Goal: Contribute content: Contribute content

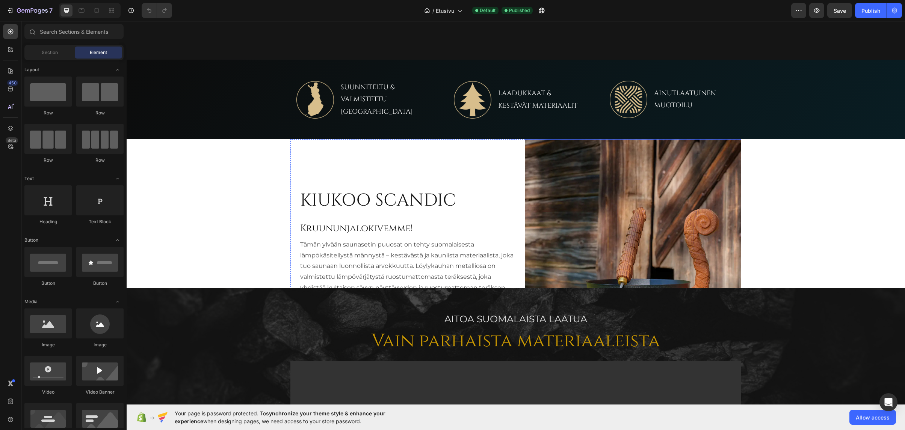
scroll to position [376, 0]
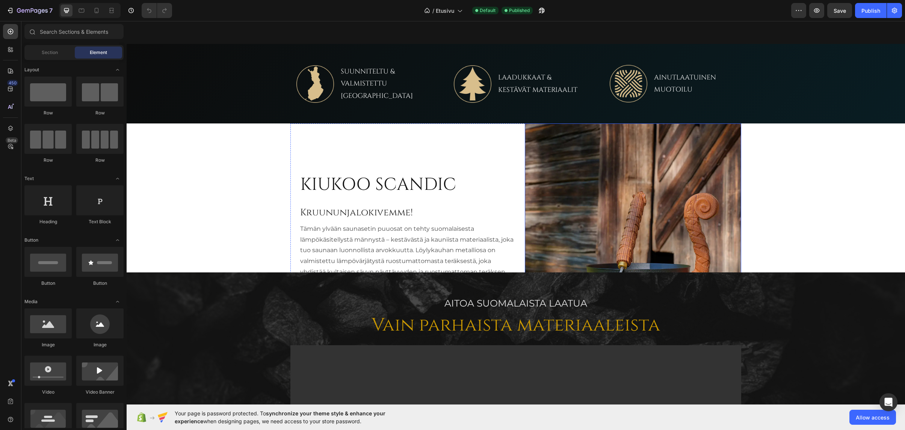
click at [587, 181] on img at bounding box center [633, 259] width 216 height 270
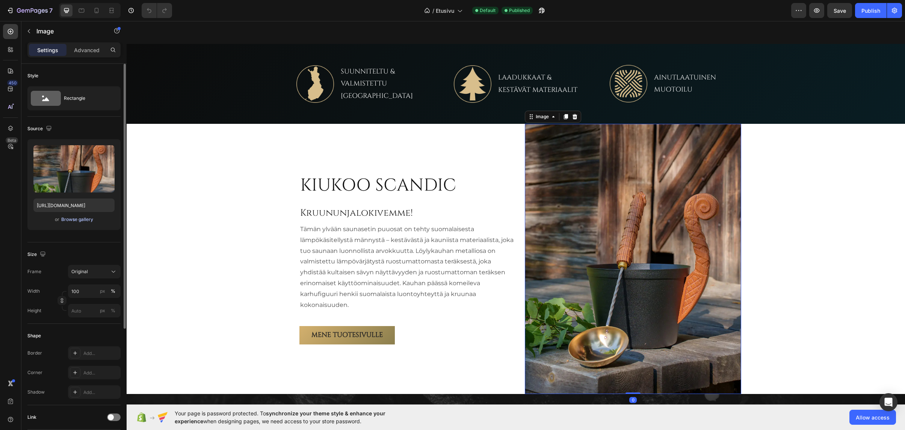
click at [82, 221] on div "Browse gallery" at bounding box center [77, 219] width 32 height 7
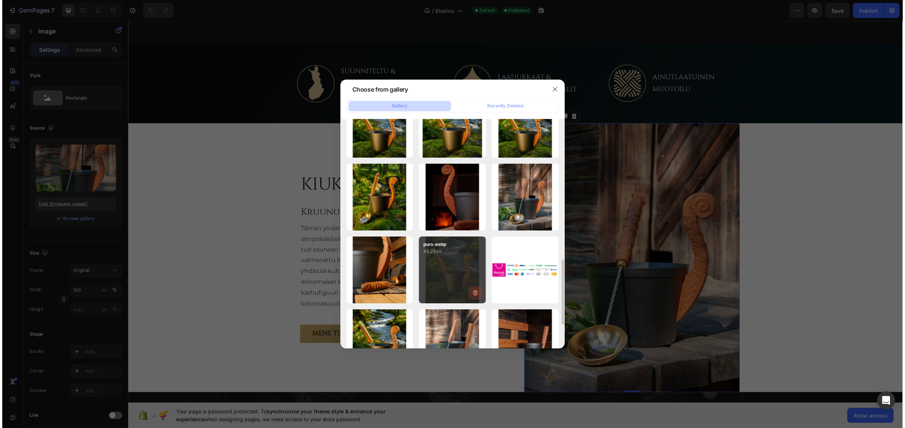
scroll to position [364, 0]
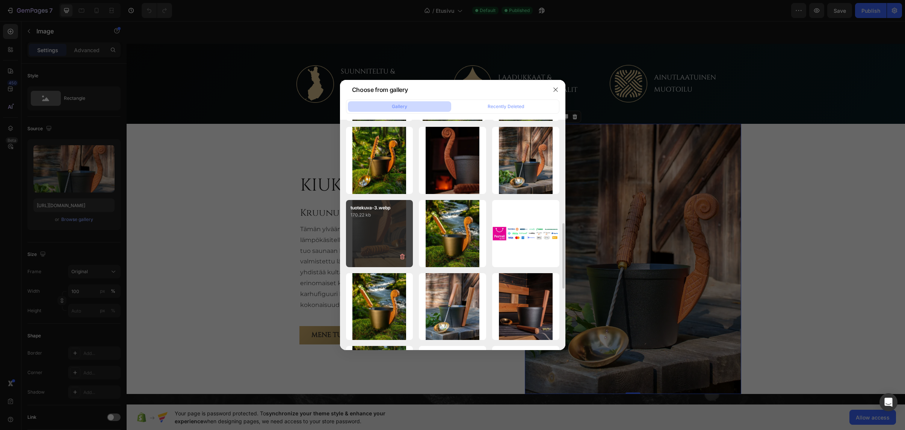
click at [375, 236] on div "tuotekuva-3.webp 170.22 kb" at bounding box center [379, 233] width 67 height 67
type input "https://cdn.shopify.com/s/files/1/0935/4185/9663/files/gempages_579199383455662…"
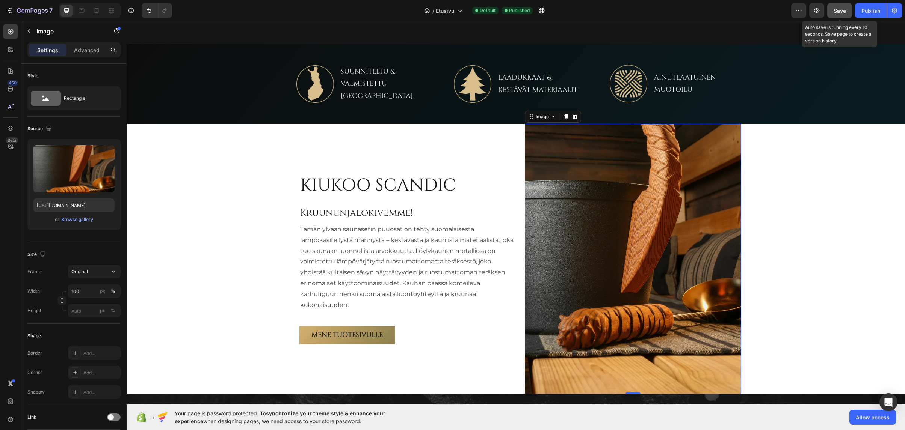
click at [837, 6] on button "Save" at bounding box center [839, 10] width 25 height 15
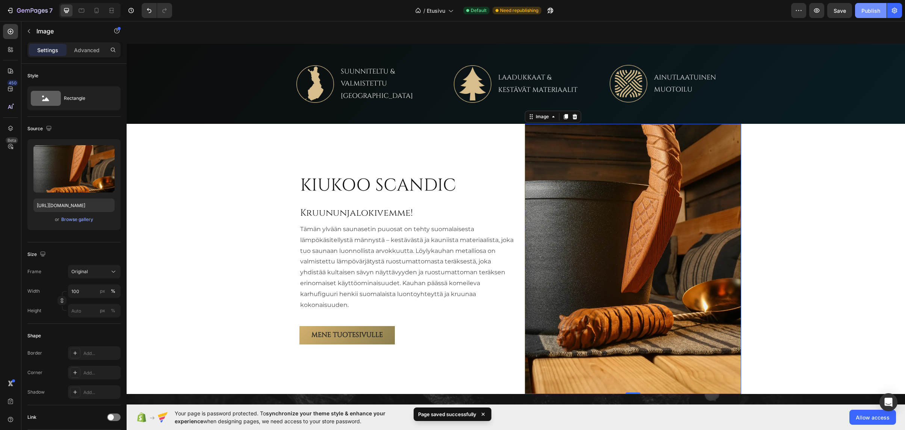
click at [870, 9] on div "Publish" at bounding box center [870, 11] width 19 height 8
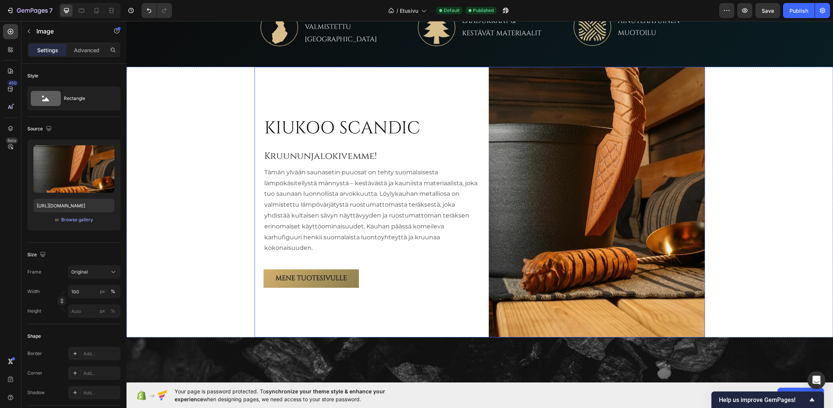
scroll to position [434, 0]
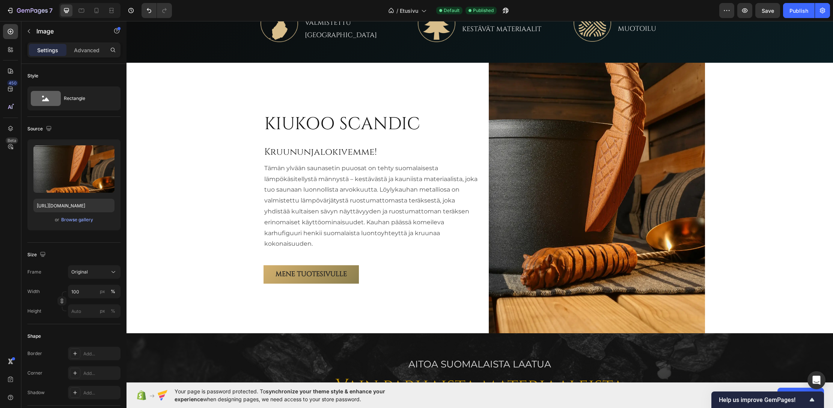
click at [569, 167] on img at bounding box center [597, 198] width 216 height 270
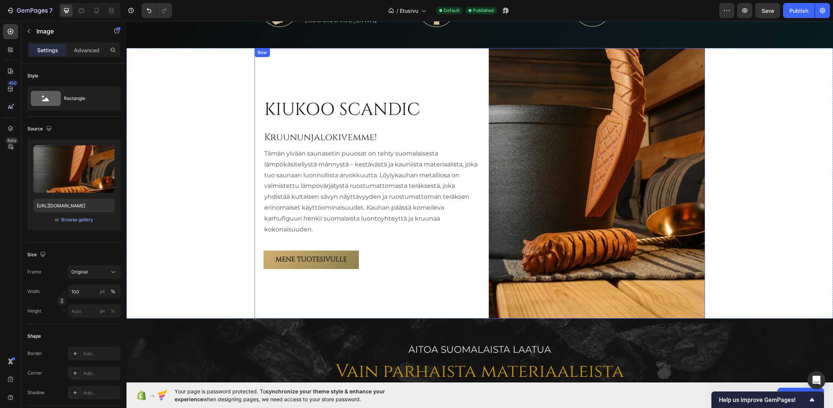
scroll to position [472, 0]
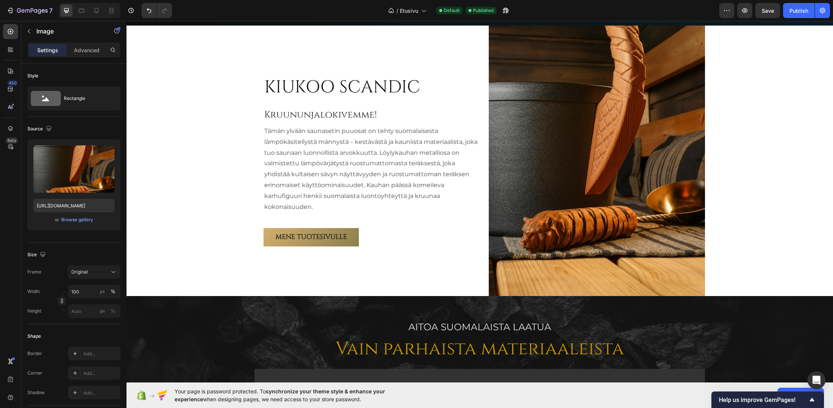
click at [646, 124] on img at bounding box center [597, 161] width 216 height 270
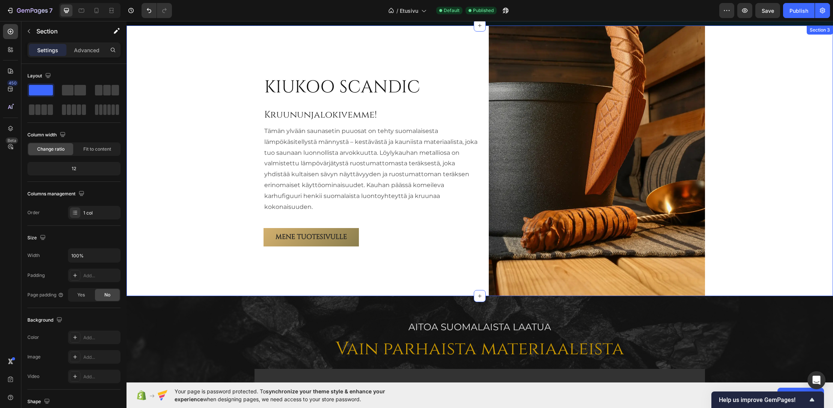
click at [765, 139] on div "KIUKOO SCANDIC Heading Kruununjalokivemme! Heading Tämän ylvään saunasetin puuo…" at bounding box center [480, 161] width 707 height 270
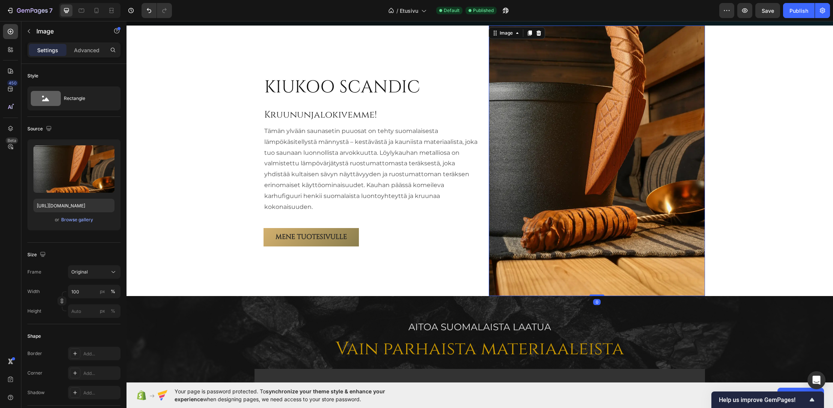
click at [609, 121] on img at bounding box center [597, 161] width 216 height 270
click at [77, 220] on div "Browse gallery" at bounding box center [77, 219] width 32 height 7
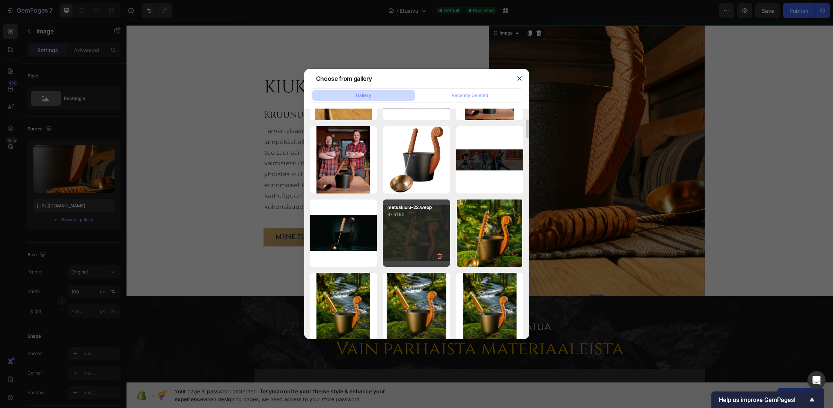
scroll to position [0, 0]
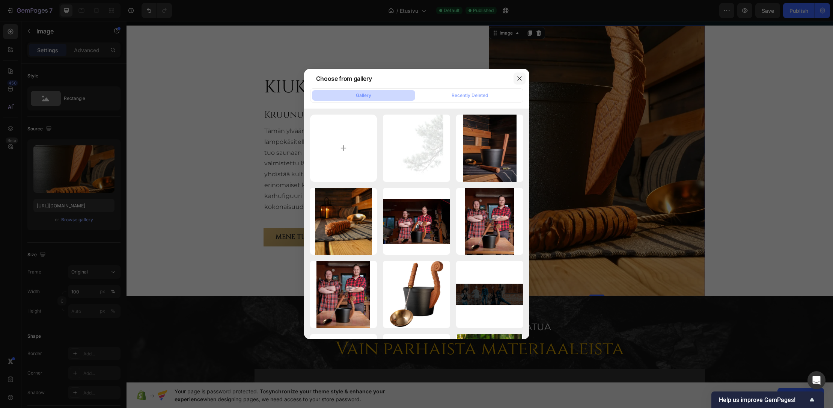
click at [521, 79] on icon "button" at bounding box center [520, 78] width 6 height 6
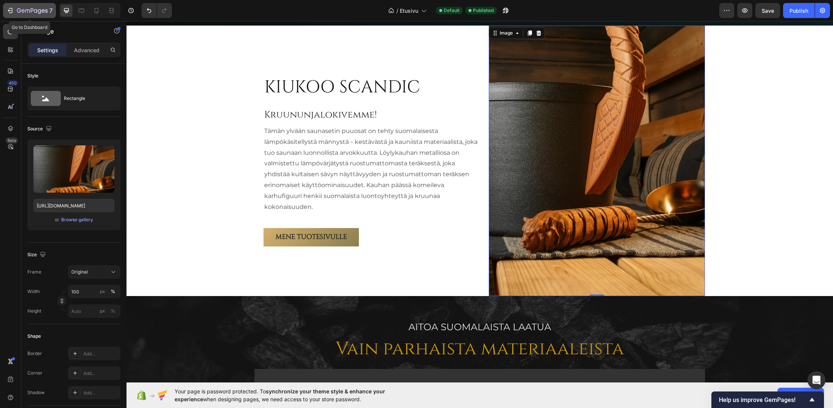
click at [30, 9] on icon "button" at bounding box center [32, 11] width 31 height 6
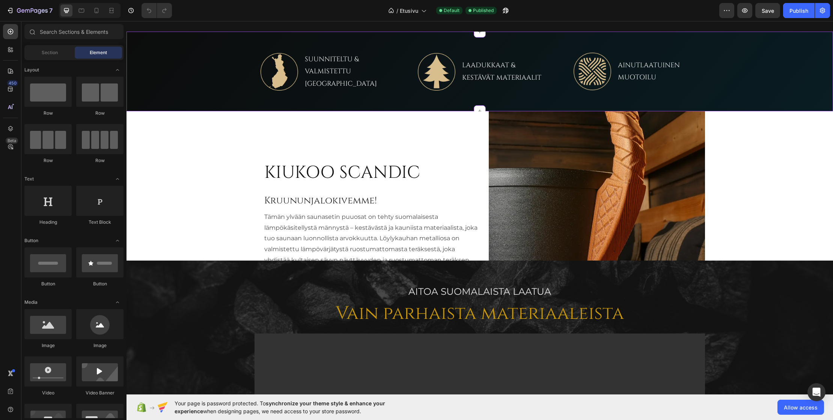
scroll to position [413, 0]
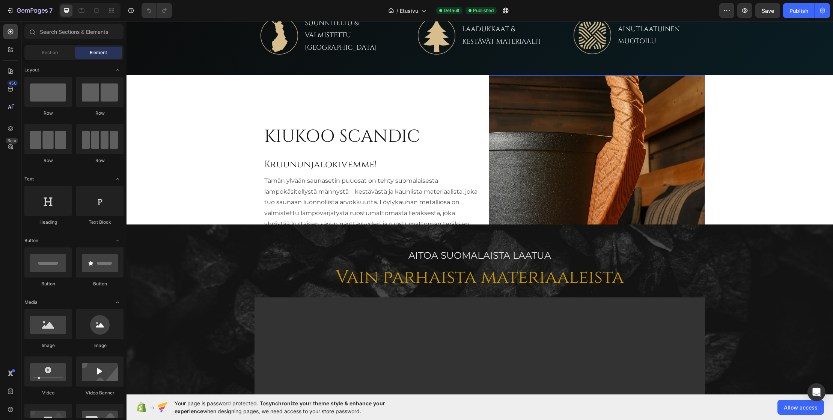
click at [542, 139] on img at bounding box center [597, 210] width 216 height 270
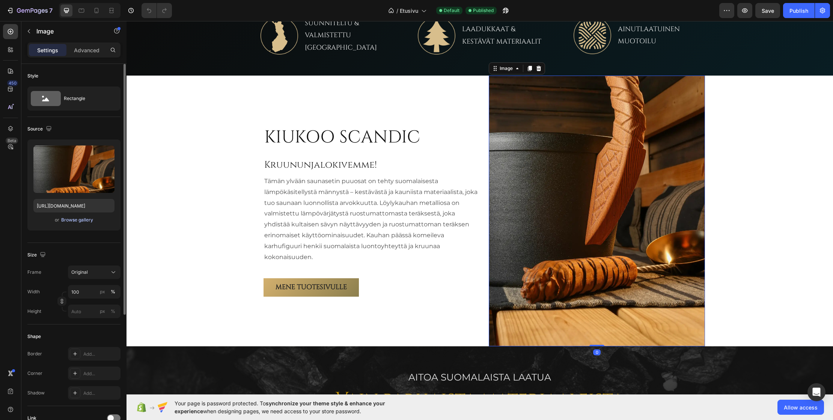
click at [83, 220] on div "Browse gallery" at bounding box center [77, 219] width 32 height 7
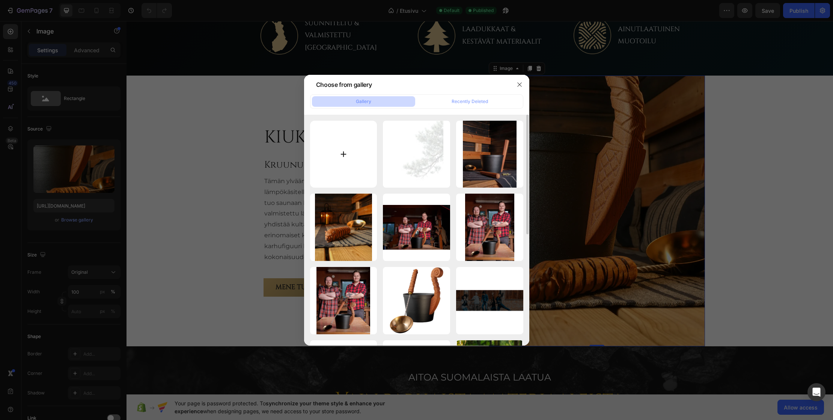
click at [347, 156] on input "file" at bounding box center [343, 154] width 67 height 67
type input "C:\fakepath\DSC01215 (1) (1).webp"
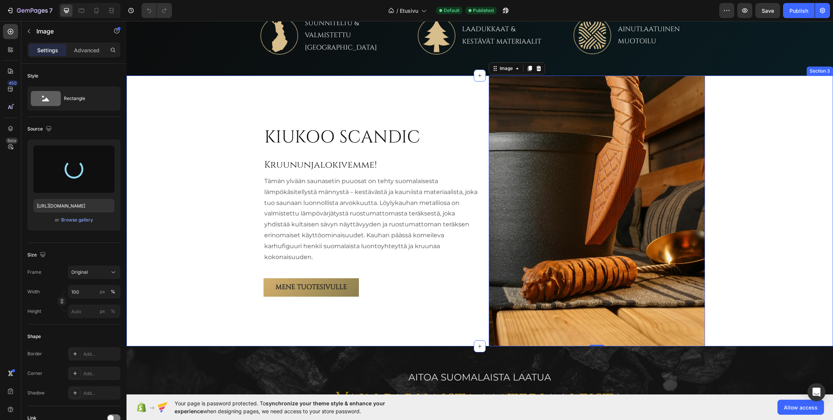
type input "https://cdn.shopify.com/s/files/1/0935/4185/9663/files/gempages_579199383455662…"
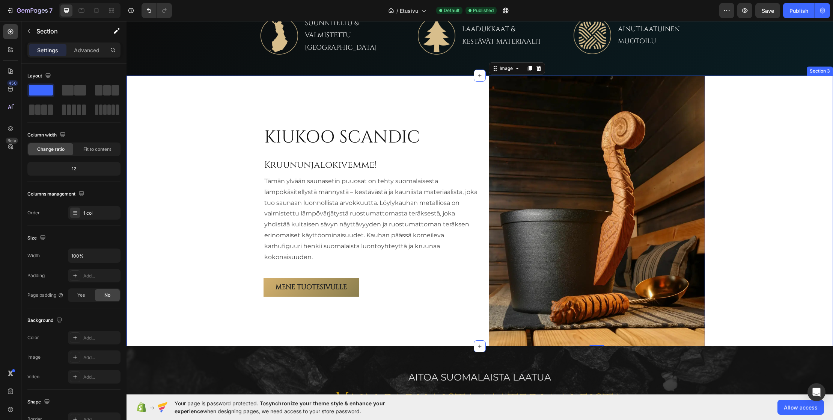
click at [182, 143] on div "KIUKOO SCANDIC Heading Kruununjalokivemme! Heading Tämän ylvään saunasetin puuo…" at bounding box center [480, 210] width 707 height 270
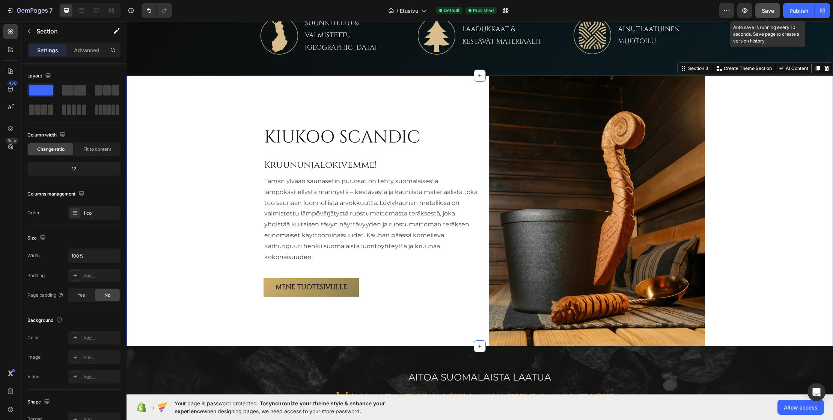
click at [770, 12] on span "Save" at bounding box center [768, 11] width 12 height 6
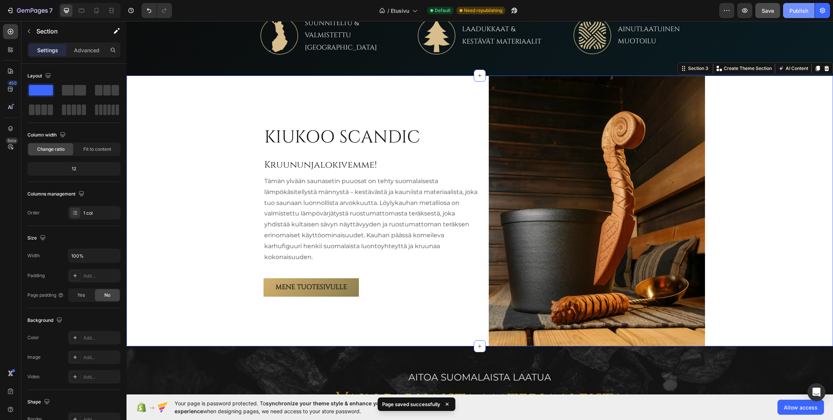
click at [798, 8] on div "Publish" at bounding box center [799, 11] width 19 height 8
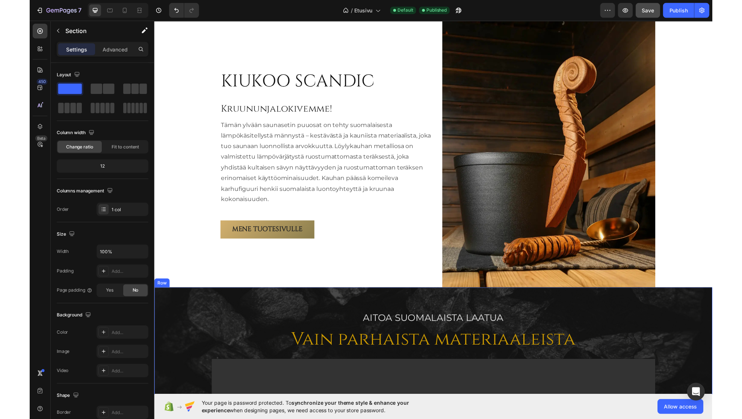
scroll to position [451, 0]
